Goal: Task Accomplishment & Management: Use online tool/utility

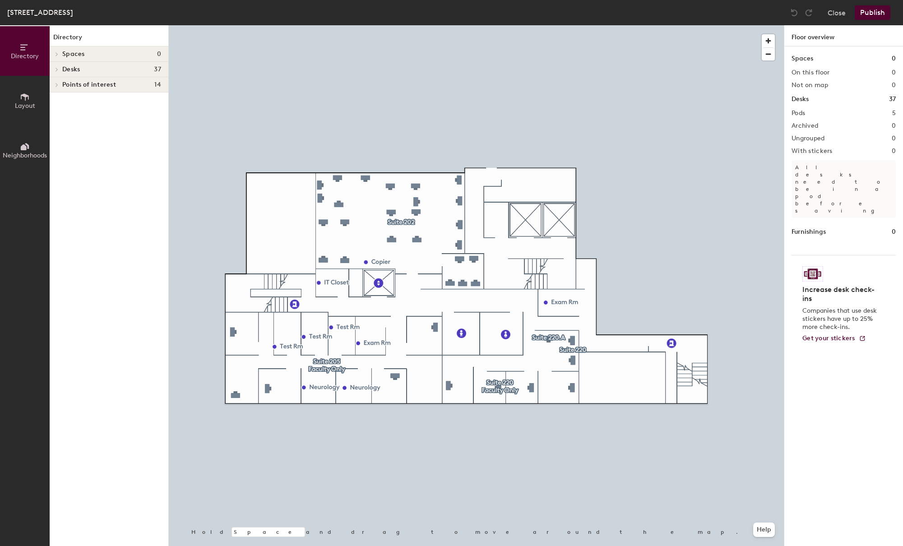
click at [59, 70] on span at bounding box center [56, 69] width 8 height 5
click at [55, 101] on icon at bounding box center [57, 100] width 4 height 5
click at [56, 101] on icon at bounding box center [56, 101] width 4 height 2
click at [58, 101] on icon at bounding box center [57, 100] width 4 height 5
click at [139, 455] on div "Directory Spaces 0 Desks 37 Suite 205 Faculty Only 205A 205C 205F 205G 205H Sui…" at bounding box center [109, 285] width 119 height 521
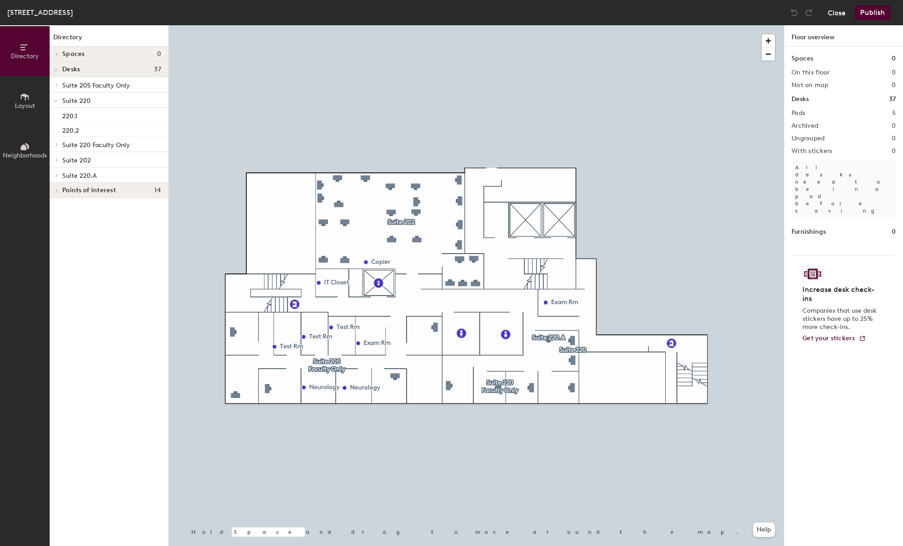
click at [833, 13] on button "Close" at bounding box center [836, 12] width 18 height 14
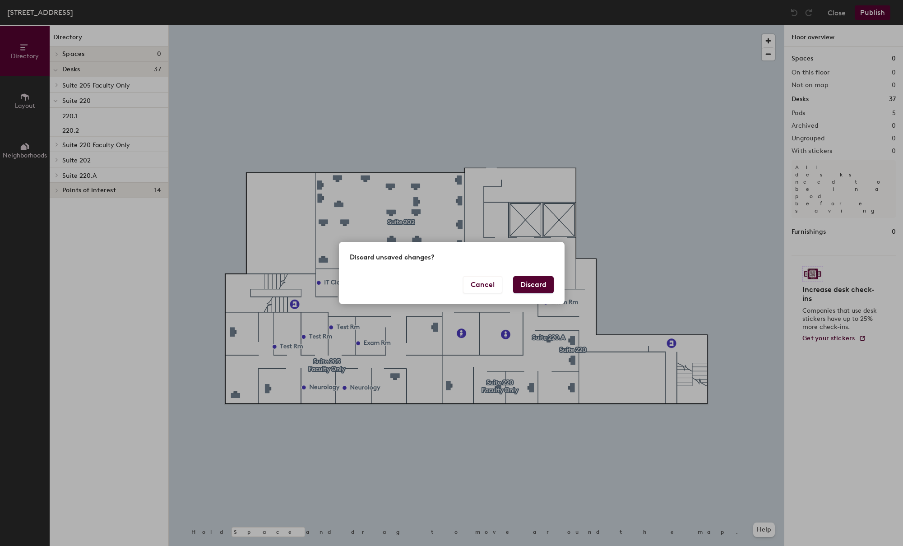
click at [530, 286] on button "Discard" at bounding box center [533, 284] width 41 height 17
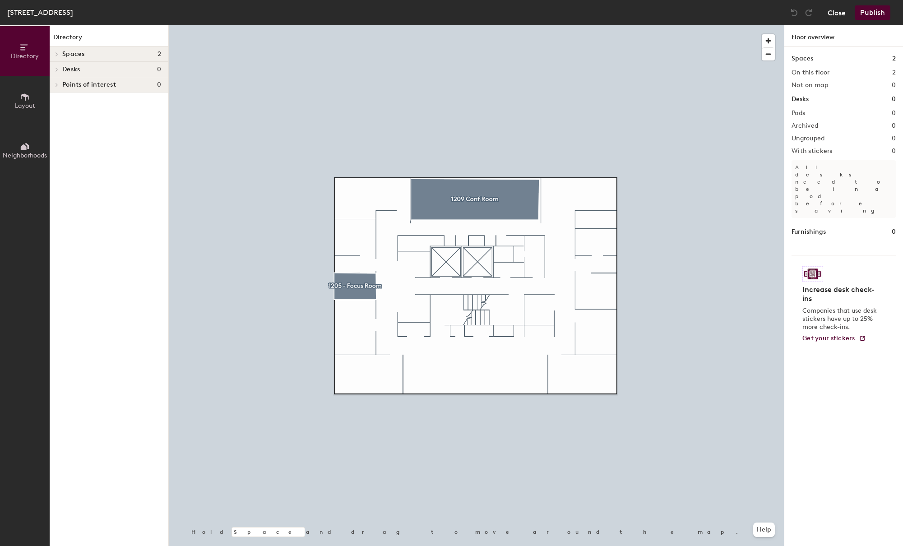
click at [837, 16] on button "Close" at bounding box center [836, 12] width 18 height 14
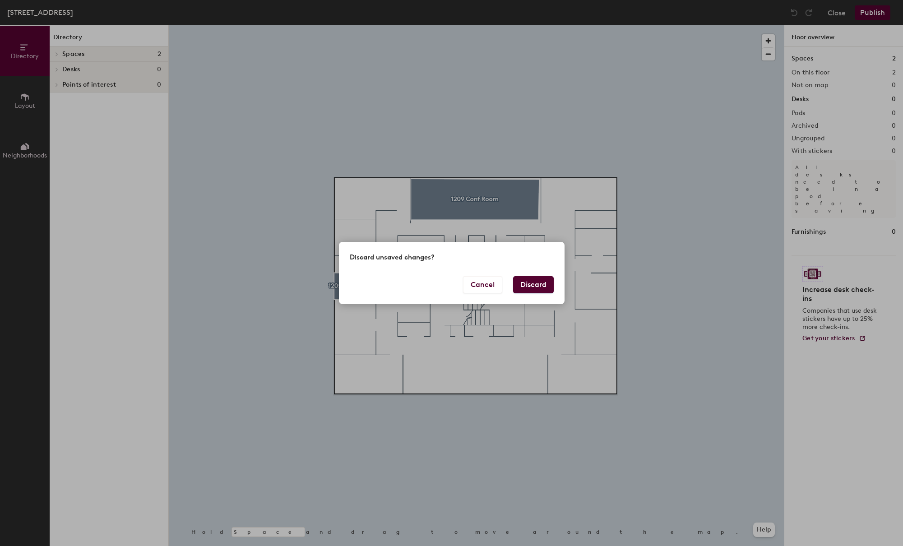
click at [534, 291] on button "Discard" at bounding box center [533, 284] width 41 height 17
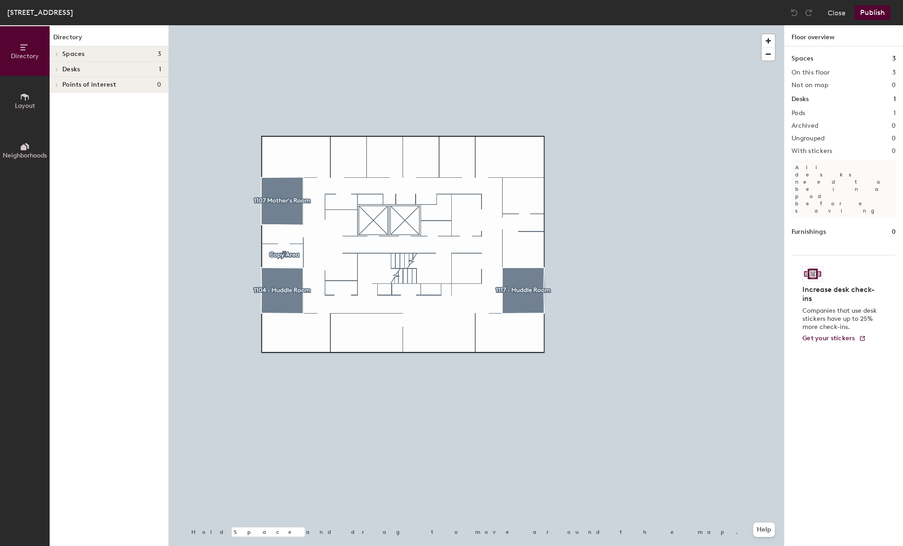
click at [55, 71] on icon at bounding box center [57, 69] width 4 height 5
click at [325, 25] on div at bounding box center [476, 25] width 615 height 0
click at [840, 11] on button "Close" at bounding box center [836, 12] width 18 height 14
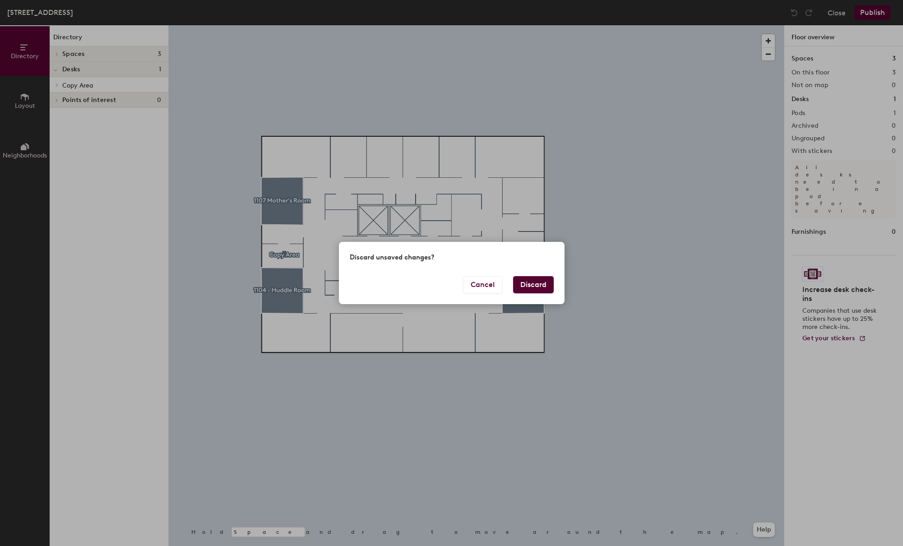
click at [536, 288] on button "Discard" at bounding box center [533, 284] width 41 height 17
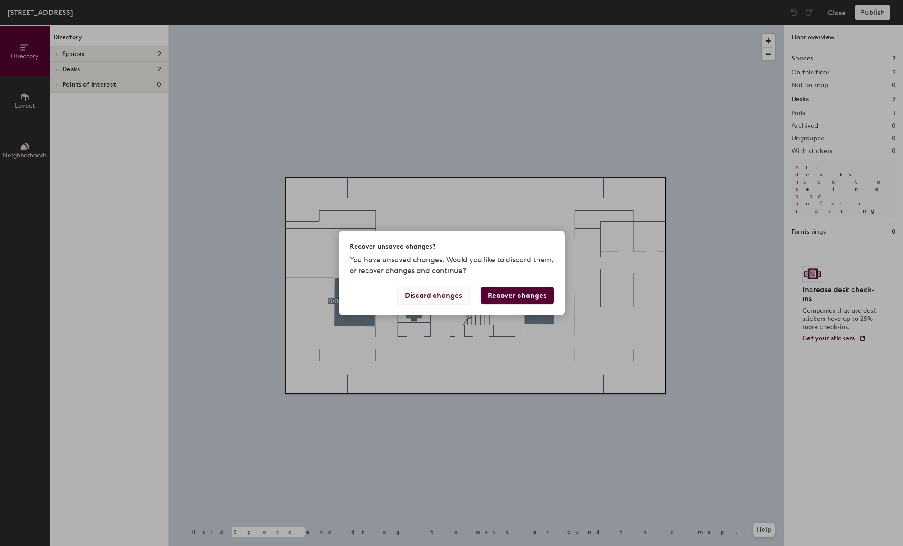
click at [412, 299] on button "Discard changes" at bounding box center [433, 295] width 73 height 17
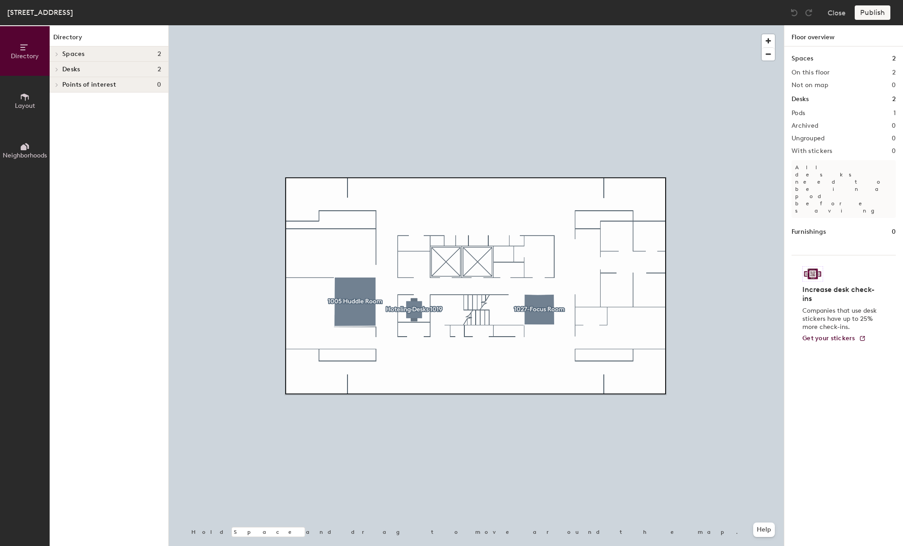
click at [57, 70] on icon at bounding box center [57, 70] width 2 height 4
click at [57, 84] on icon at bounding box center [57, 85] width 2 height 4
click at [832, 16] on button "Close" at bounding box center [836, 12] width 18 height 14
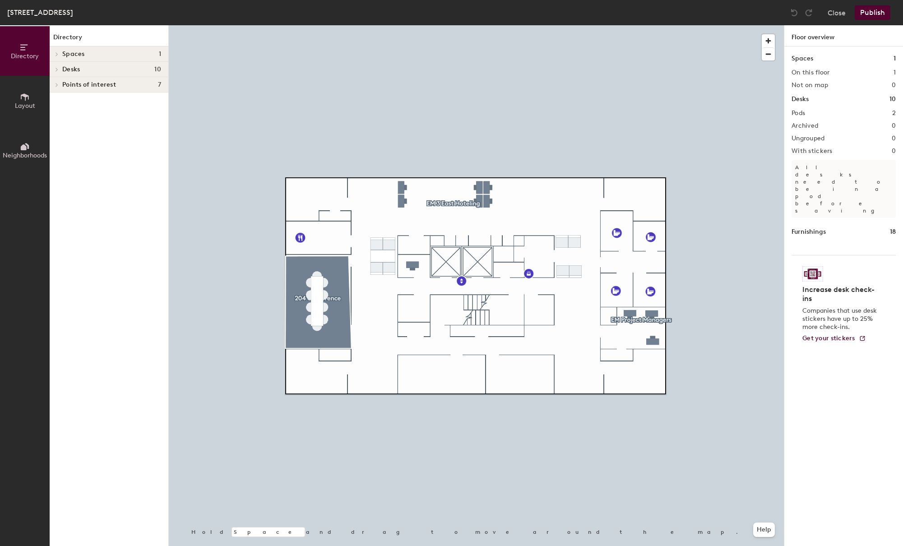
click at [57, 70] on icon at bounding box center [57, 70] width 2 height 4
click at [58, 83] on icon at bounding box center [57, 85] width 4 height 5
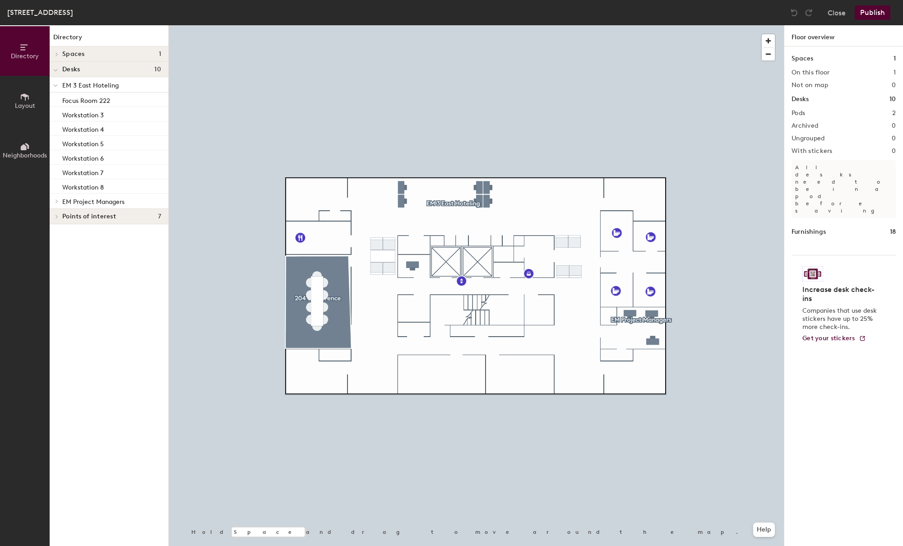
click at [55, 200] on icon at bounding box center [57, 201] width 4 height 5
click at [337, 25] on div at bounding box center [476, 25] width 615 height 0
click at [836, 14] on button "Close" at bounding box center [836, 12] width 18 height 14
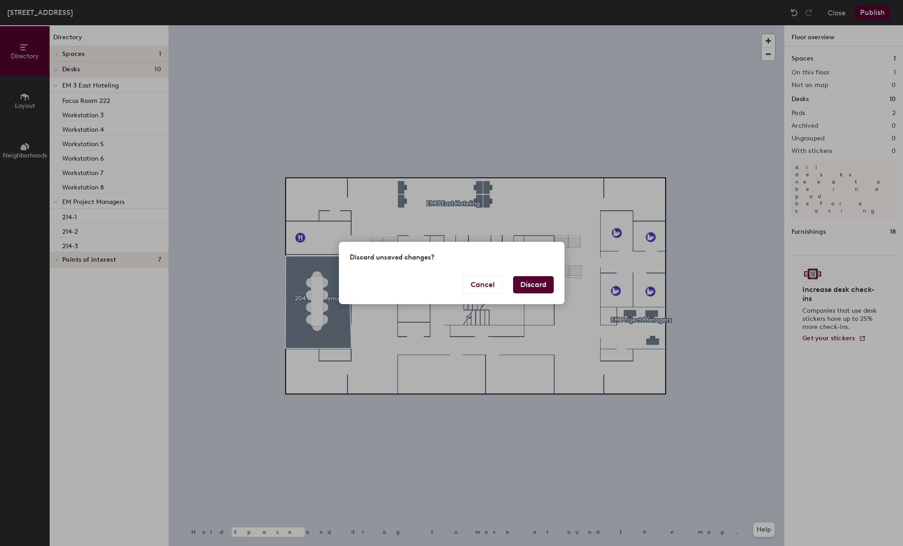
click at [523, 287] on button "Discard" at bounding box center [533, 284] width 41 height 17
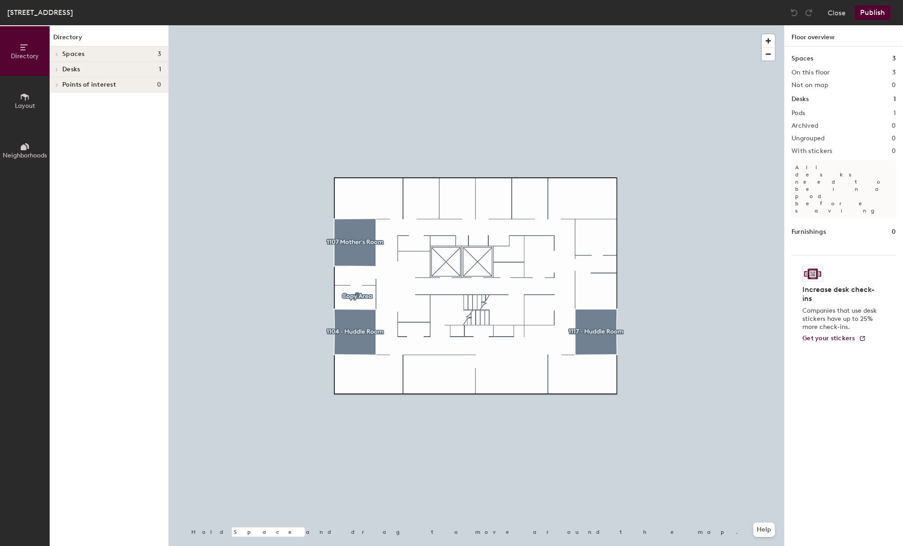
click at [55, 69] on icon at bounding box center [57, 69] width 4 height 5
click at [58, 86] on icon at bounding box center [57, 85] width 4 height 5
click at [837, 10] on button "Close" at bounding box center [836, 12] width 18 height 14
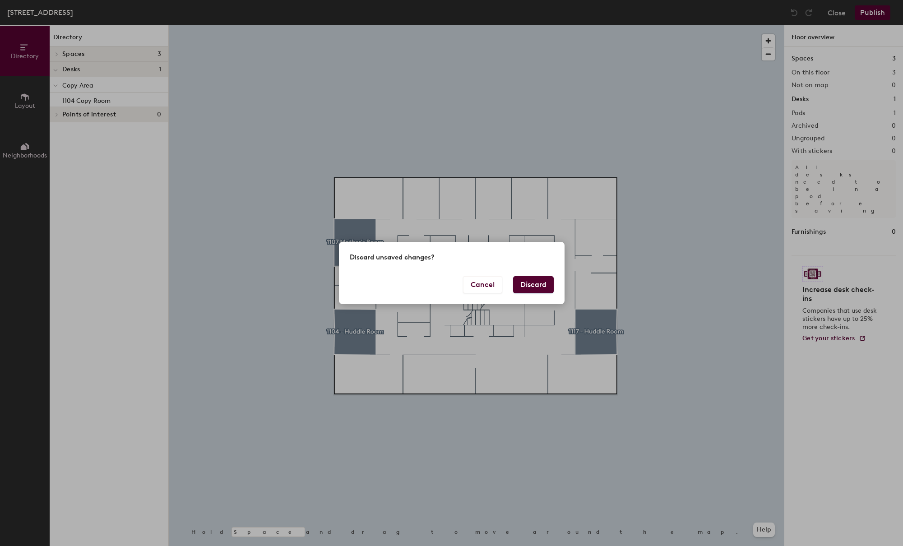
click at [534, 283] on button "Discard" at bounding box center [533, 284] width 41 height 17
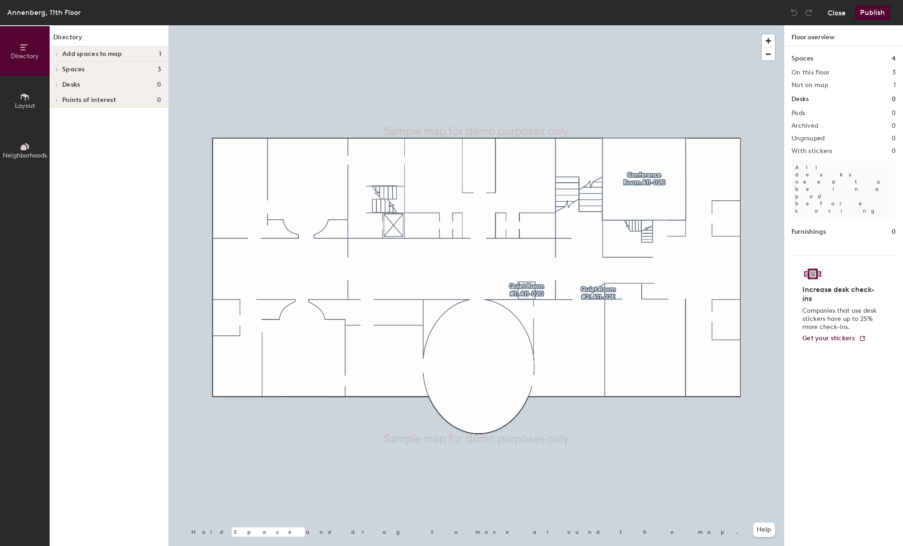
click at [834, 15] on button "Close" at bounding box center [836, 12] width 18 height 14
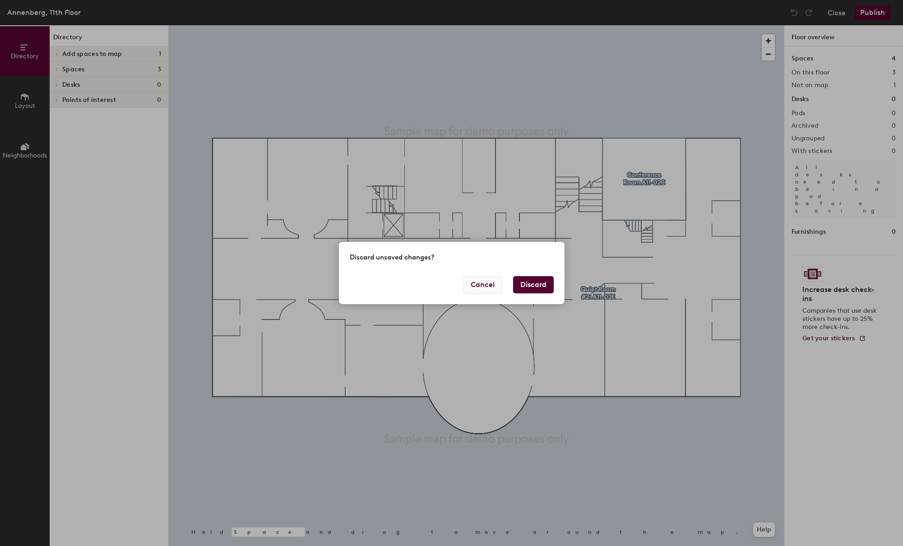
click at [480, 289] on button "Cancel" at bounding box center [482, 284] width 39 height 17
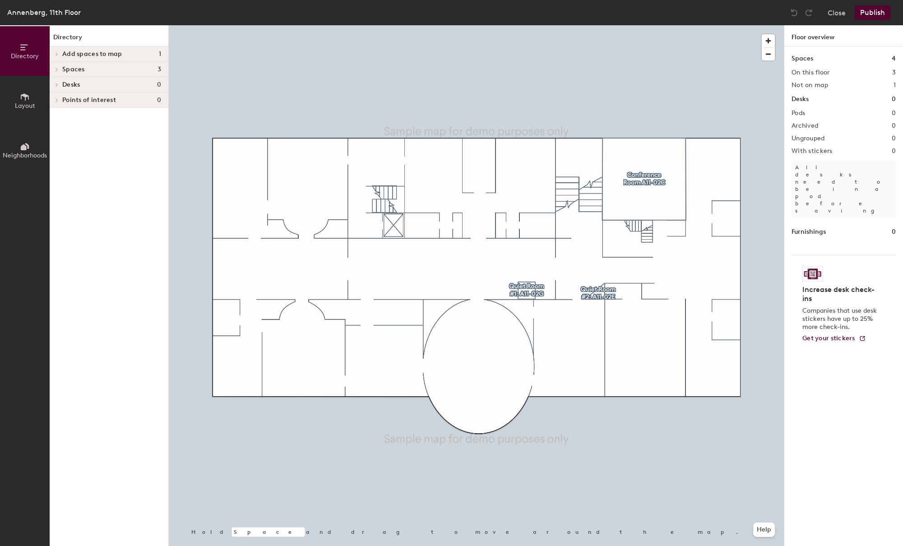
click at [55, 68] on icon at bounding box center [57, 69] width 4 height 5
click at [93, 192] on div "Directory Add spaces to map 1 11-46 Spaces 3 Conference Room A11-02C Quiet Room…" at bounding box center [109, 285] width 119 height 521
